Goal: Information Seeking & Learning: Learn about a topic

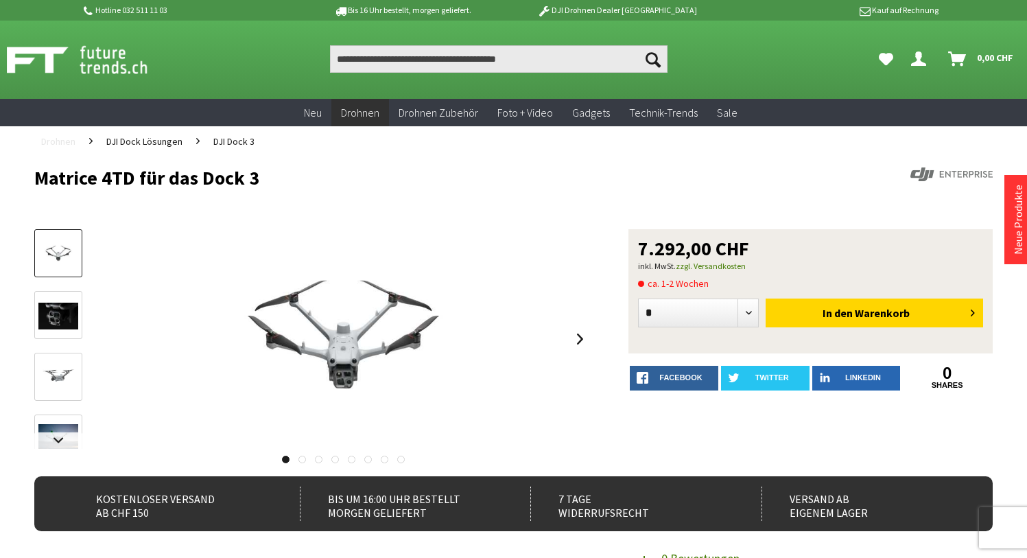
click at [64, 144] on span "Drohnen" at bounding box center [58, 141] width 34 height 12
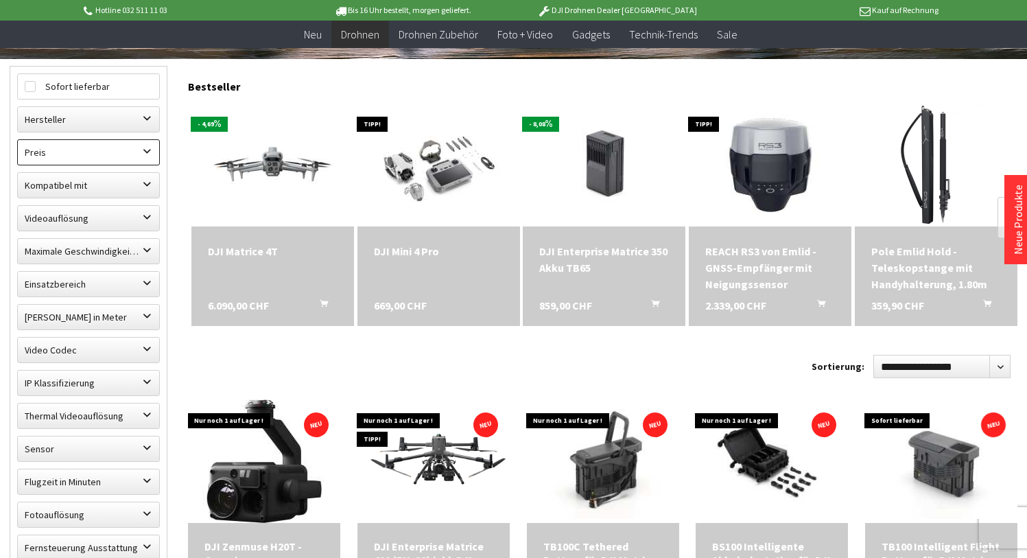
scroll to position [383, 0]
click at [145, 123] on label "Hersteller" at bounding box center [88, 119] width 141 height 25
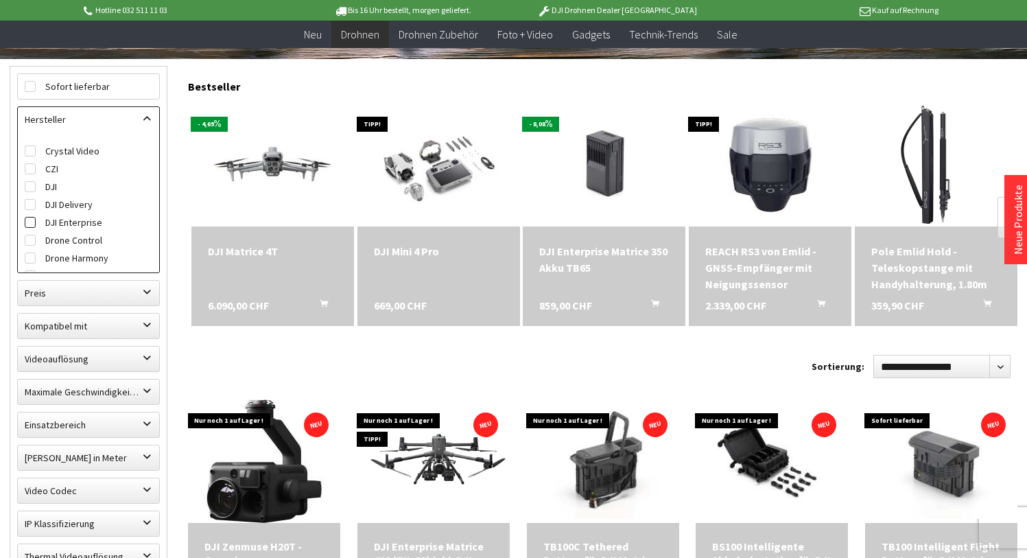
click at [58, 222] on label "DJI Enterprise" at bounding box center [89, 222] width 128 height 18
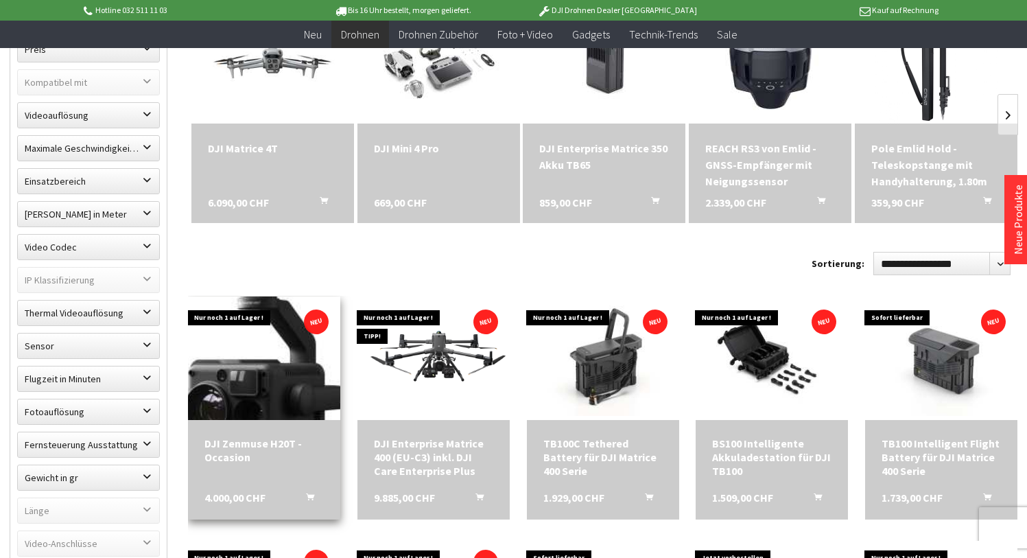
scroll to position [480, 0]
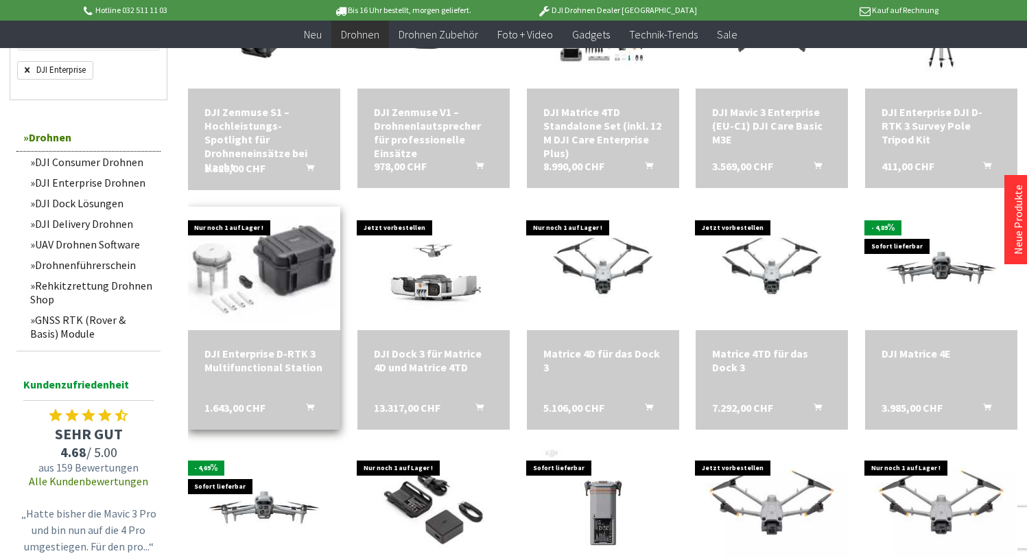
scroll to position [1068, 0]
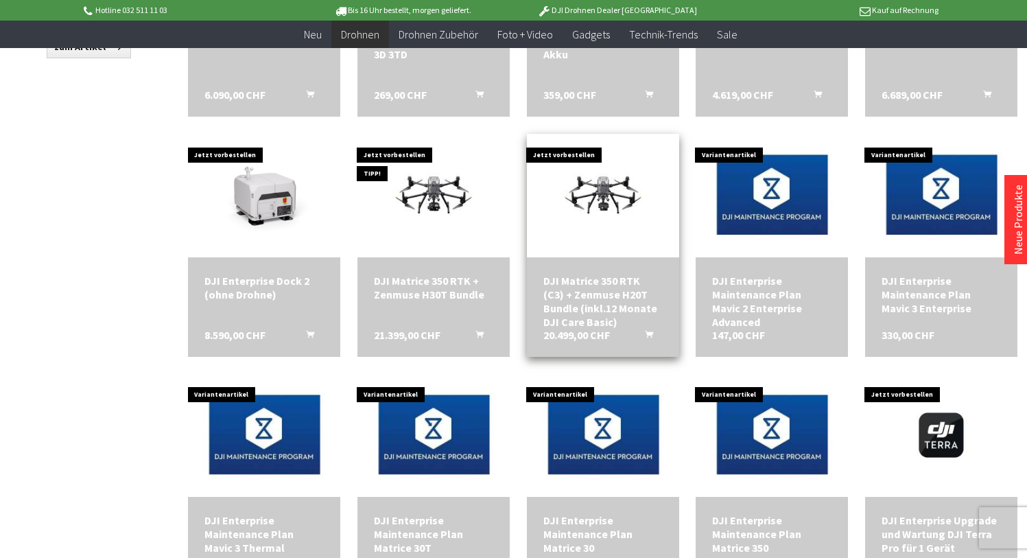
scroll to position [1610, 1]
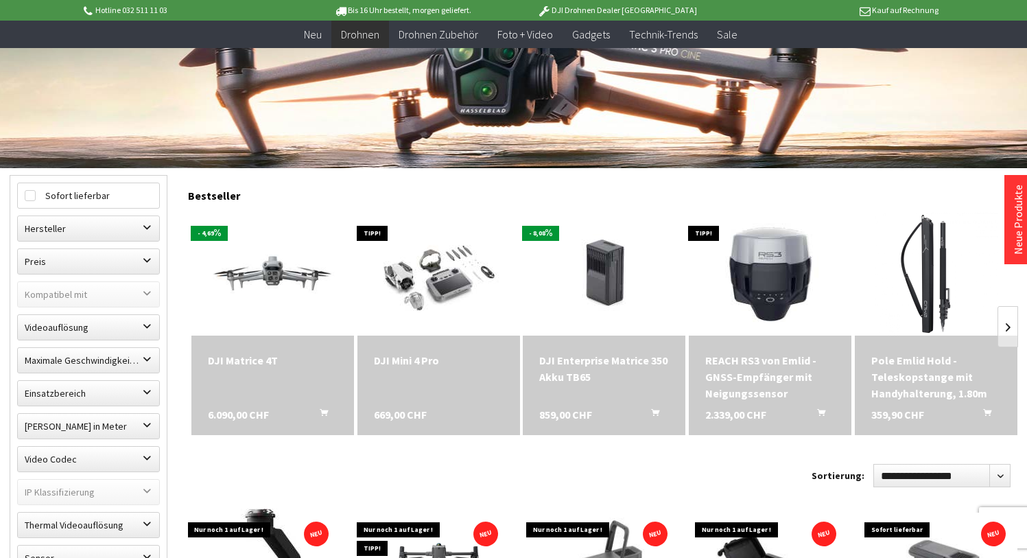
scroll to position [337, 0]
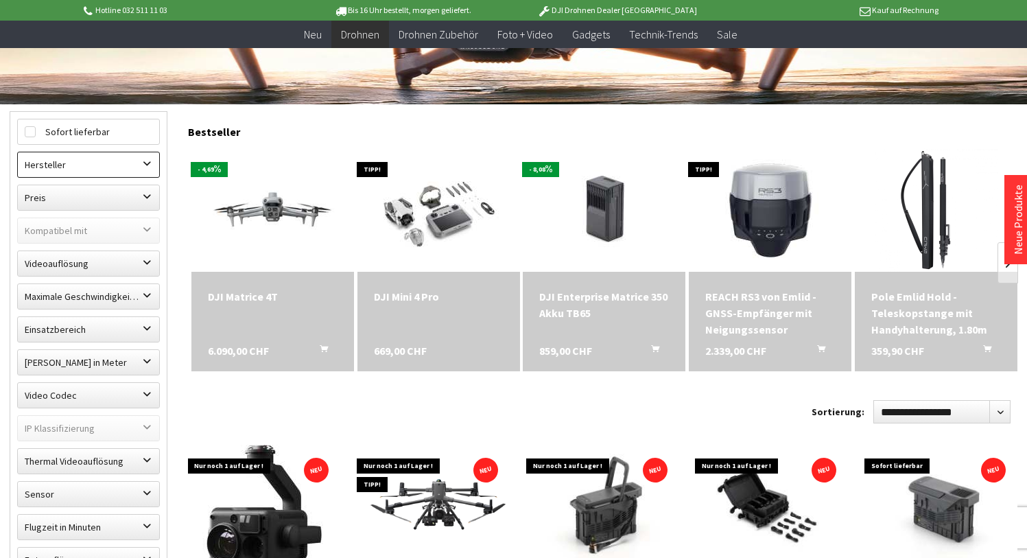
click at [145, 161] on label "Hersteller" at bounding box center [88, 164] width 141 height 25
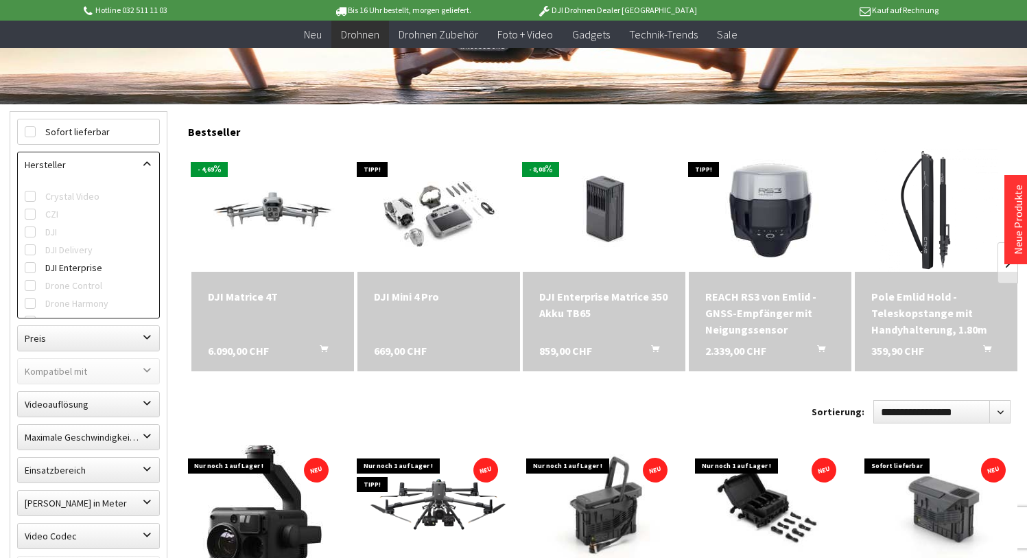
click at [56, 257] on label "DJI Delivery" at bounding box center [89, 250] width 128 height 18
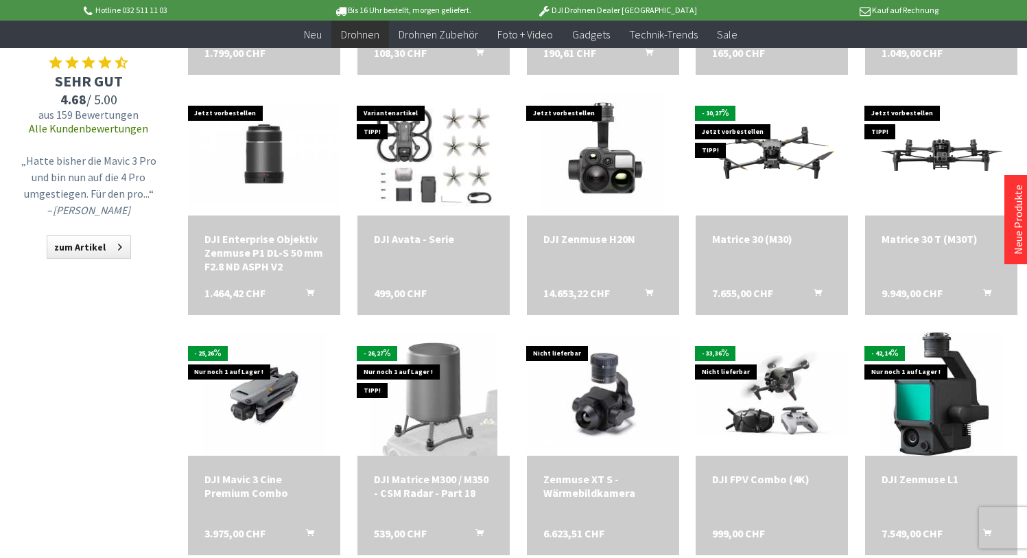
scroll to position [1320, 0]
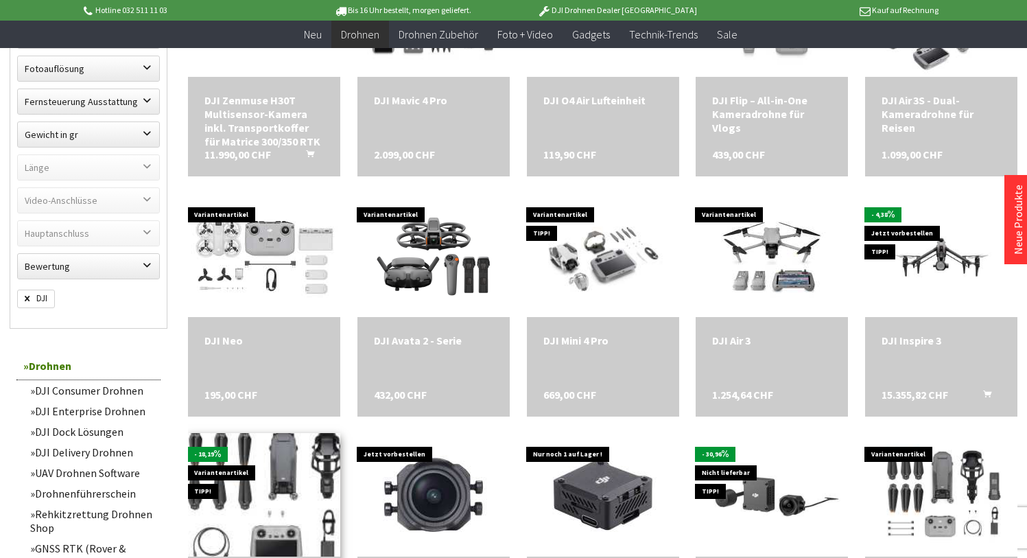
scroll to position [792, 0]
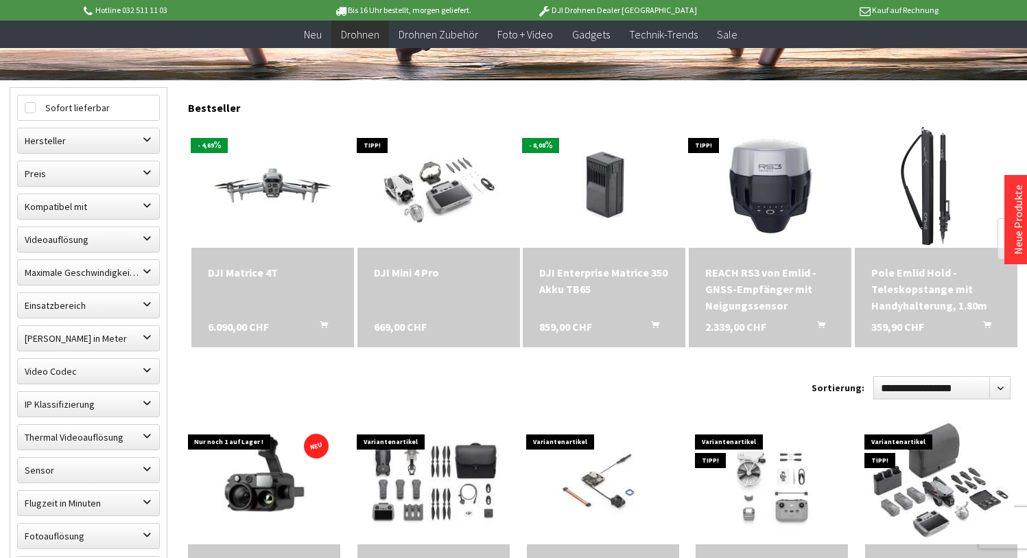
scroll to position [346, 0]
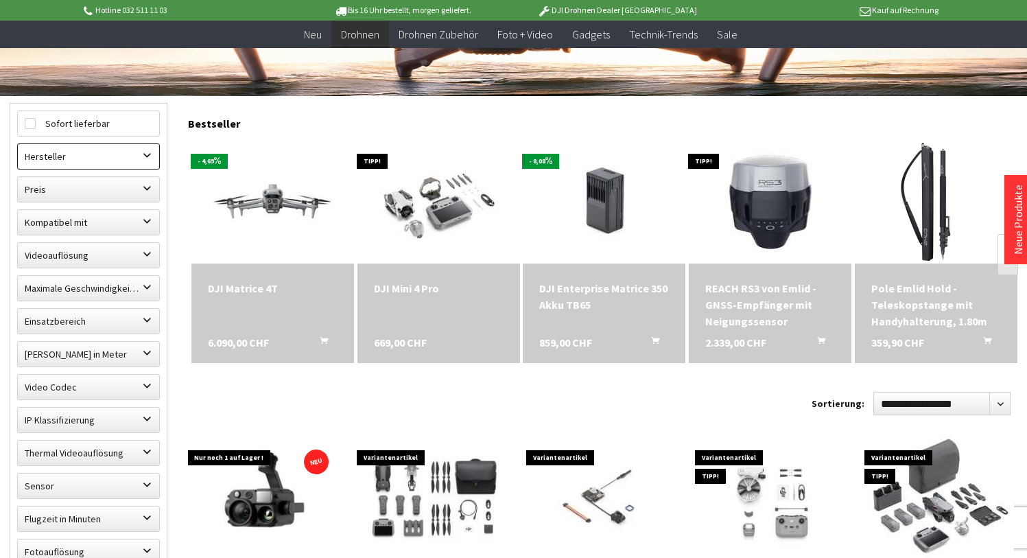
click at [145, 157] on label "Hersteller" at bounding box center [88, 156] width 141 height 25
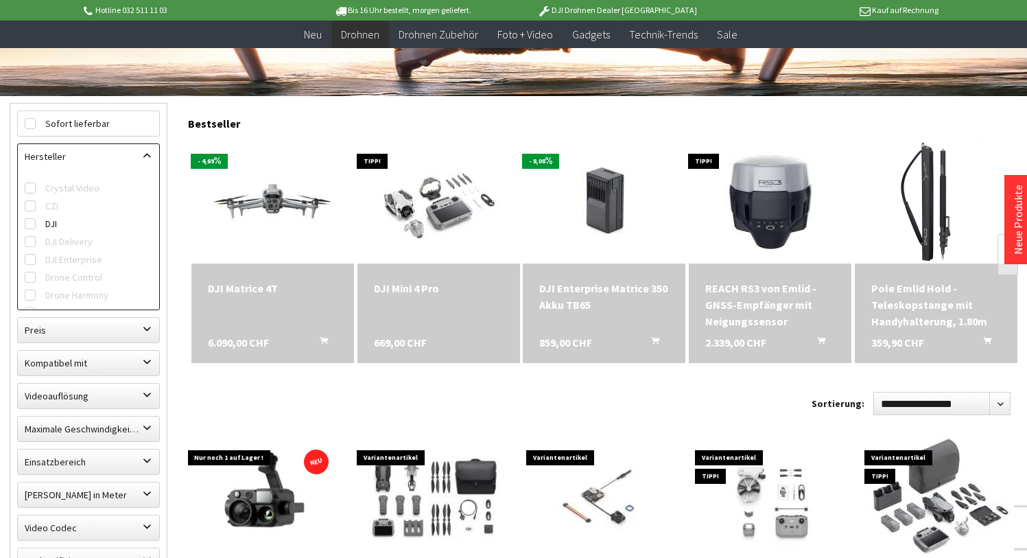
click at [32, 252] on label "DJI Enterprise" at bounding box center [89, 259] width 128 height 18
click at [31, 218] on span at bounding box center [30, 223] width 11 height 11
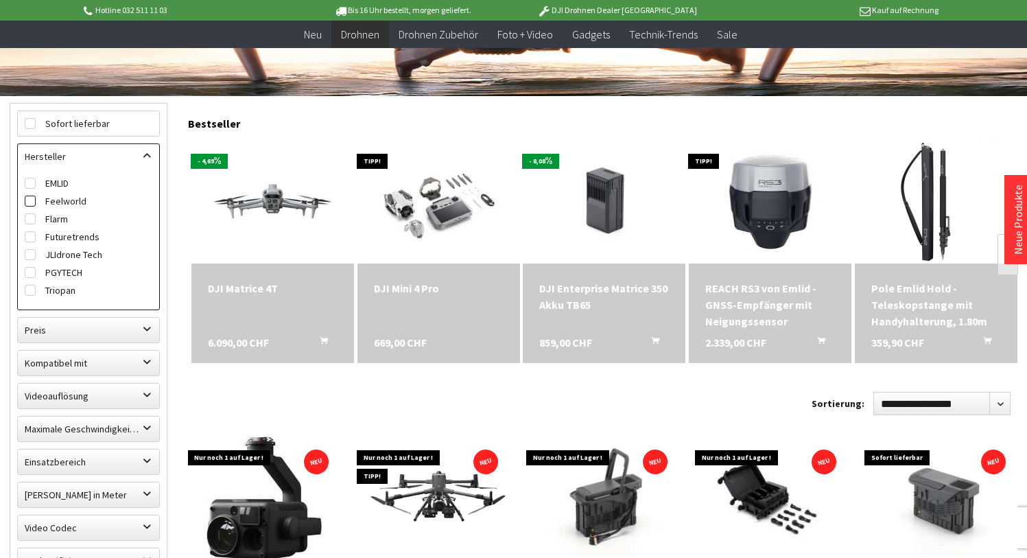
scroll to position [110, 0]
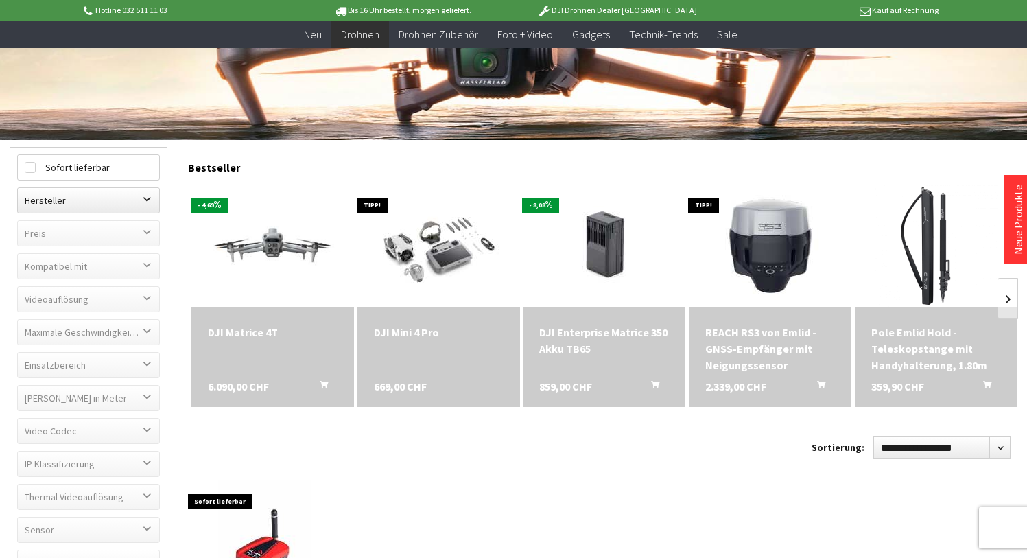
scroll to position [277, 0]
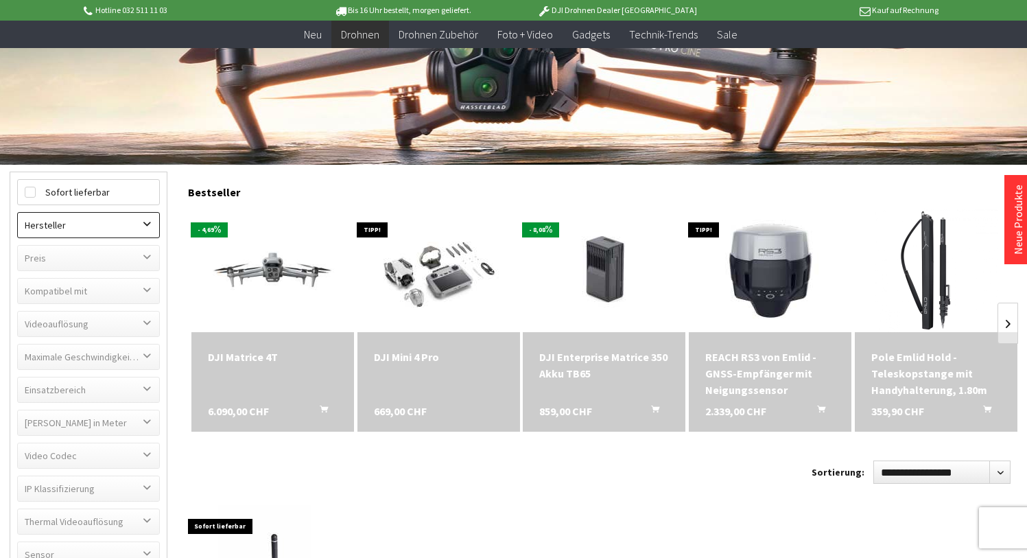
click at [149, 226] on label "Hersteller" at bounding box center [88, 225] width 141 height 25
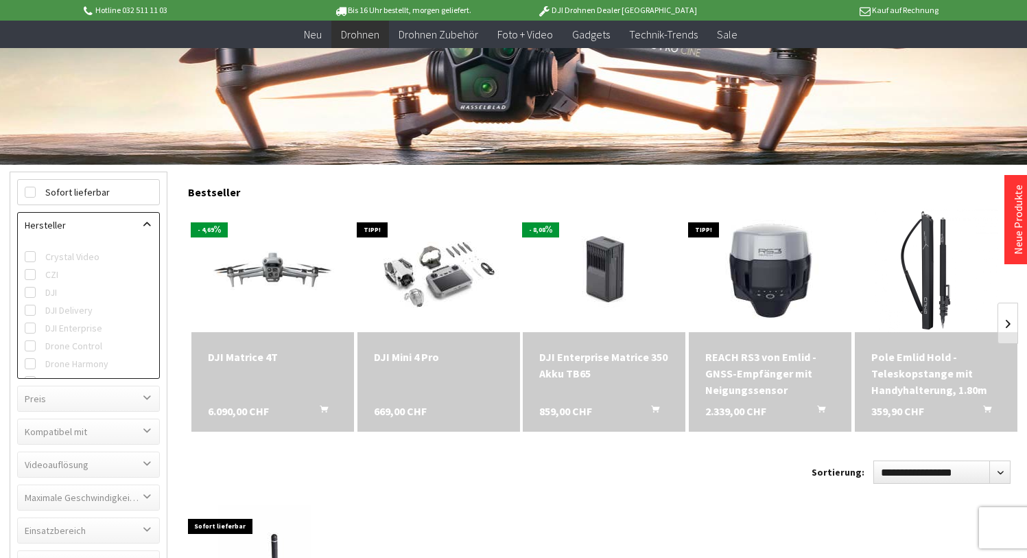
scroll to position [0, 0]
click at [36, 257] on label "Crystal Video" at bounding box center [89, 257] width 128 height 18
click at [49, 294] on label "Flarm" at bounding box center [89, 287] width 128 height 18
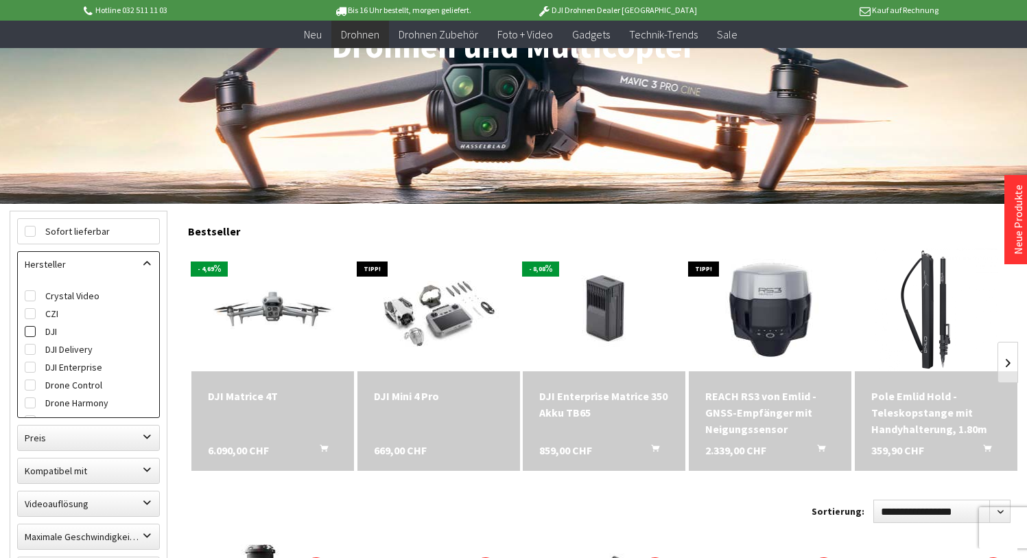
scroll to position [239, 0]
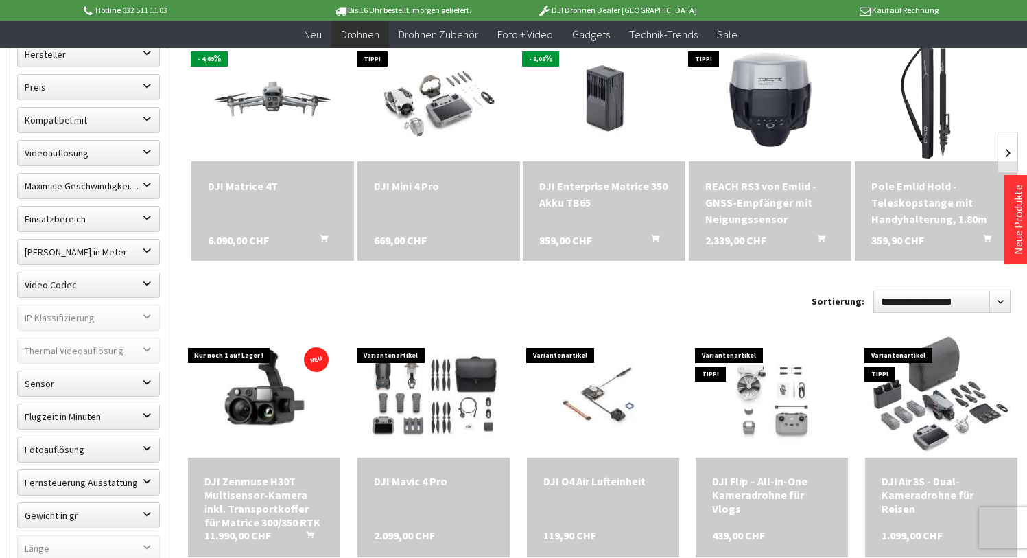
scroll to position [452, 0]
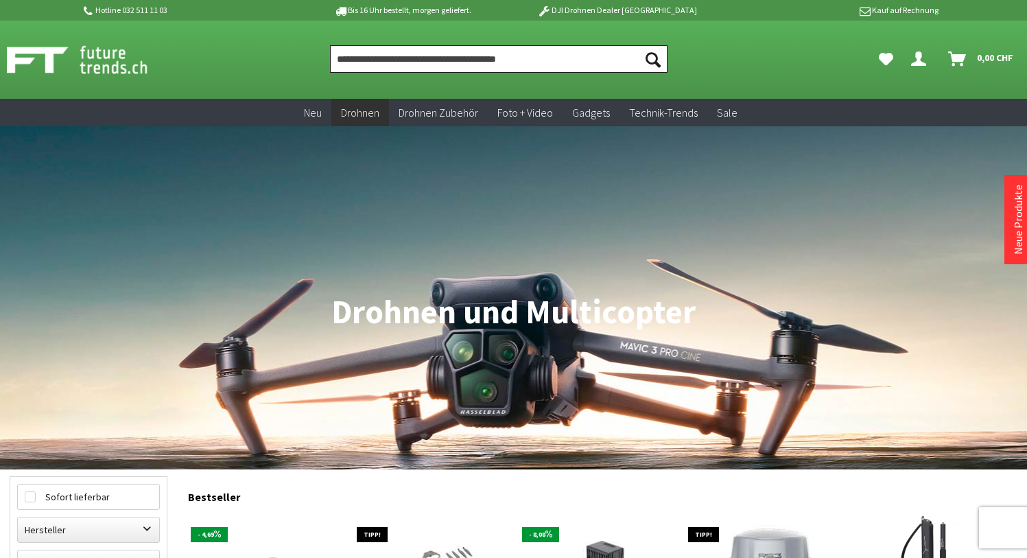
click at [367, 59] on input "Produkt, Marke, Kategorie, EAN, Artikelnummer…" at bounding box center [499, 58] width 338 height 27
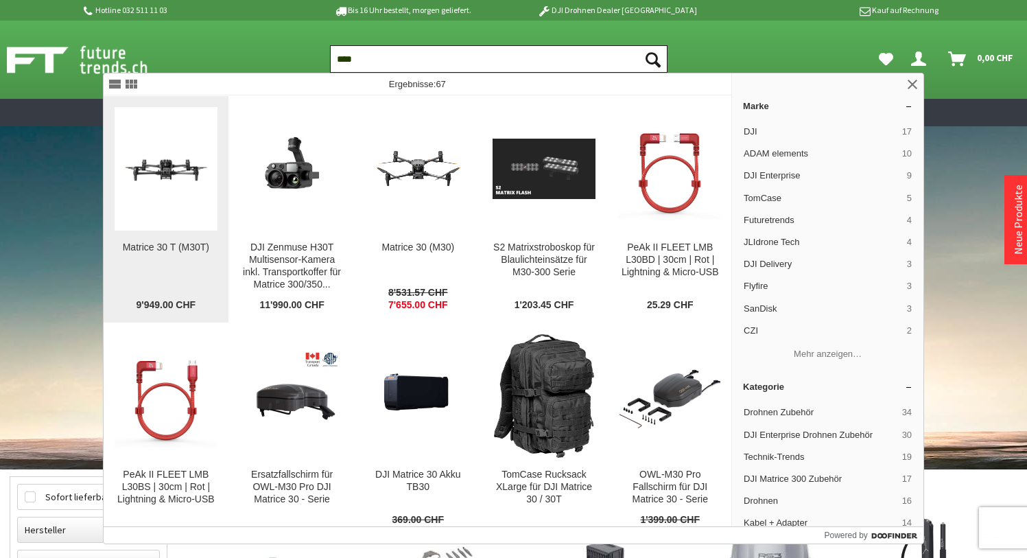
type input "****"
click at [183, 162] on img at bounding box center [167, 169] width 104 height 58
